Goal: Information Seeking & Learning: Learn about a topic

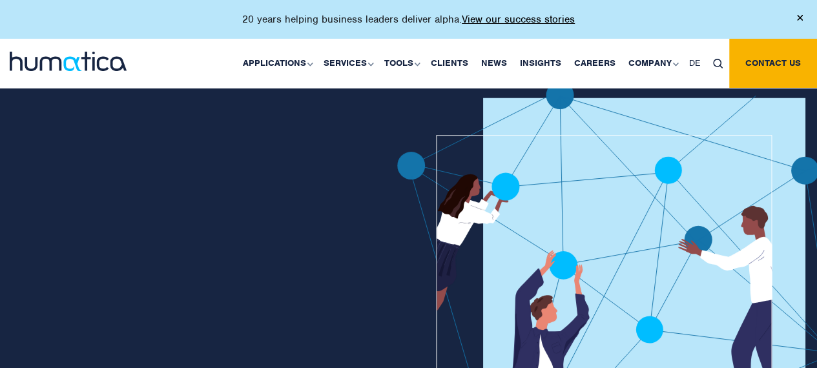
click at [797, 21] on img at bounding box center [800, 18] width 6 height 6
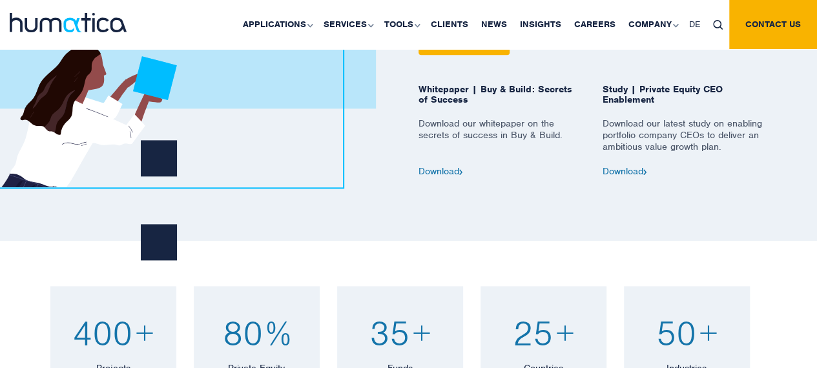
click at [675, 176] on div "Study | Private Equity CEO Enablement Download our latest study on enabling por…" at bounding box center [685, 130] width 184 height 92
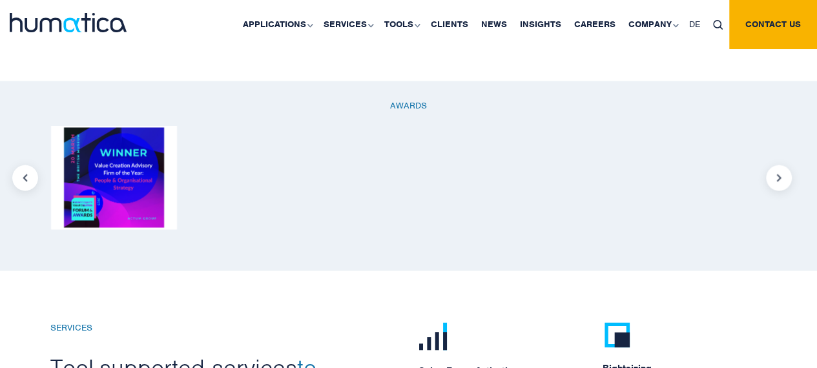
click at [0, 0] on link "ACCEPT" at bounding box center [0, 0] width 0 height 0
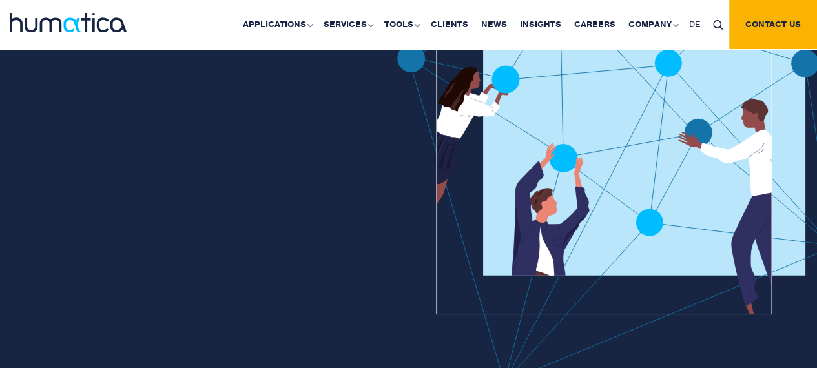
scroll to position [0, 0]
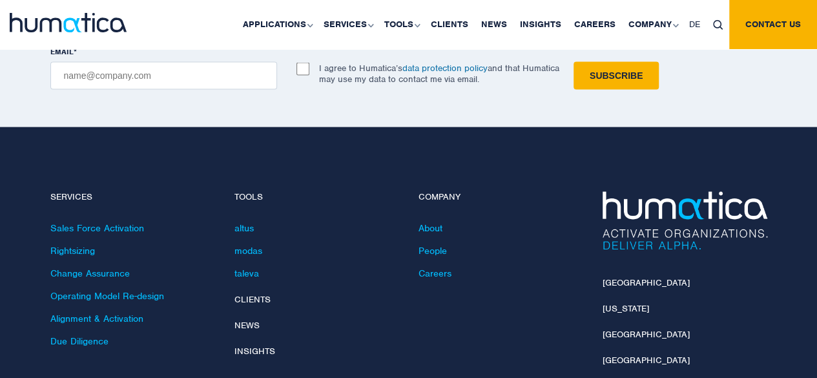
scroll to position [3733, 0]
